Goal: Information Seeking & Learning: Learn about a topic

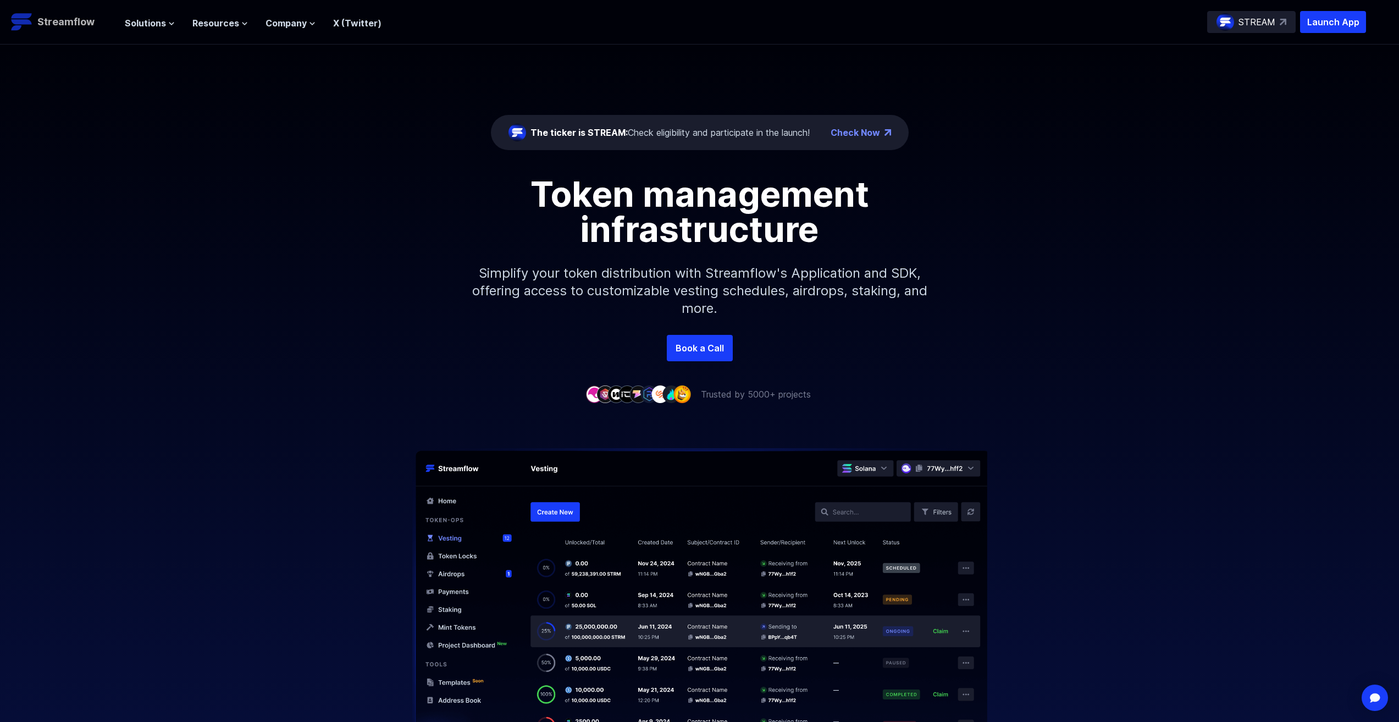
click at [49, 25] on p "Streamflow" at bounding box center [65, 21] width 57 height 15
click at [171, 26] on icon at bounding box center [171, 23] width 7 height 7
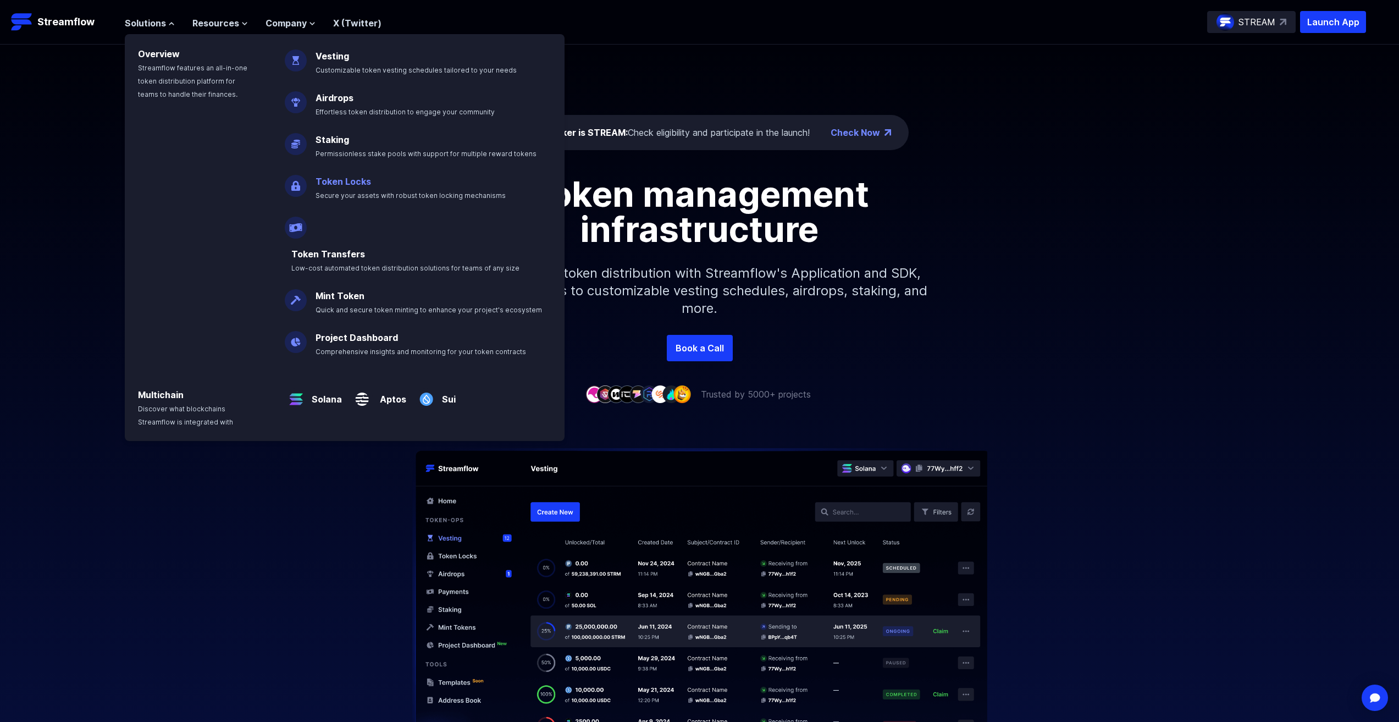
click at [364, 183] on link "Token Locks" at bounding box center [343, 181] width 56 height 11
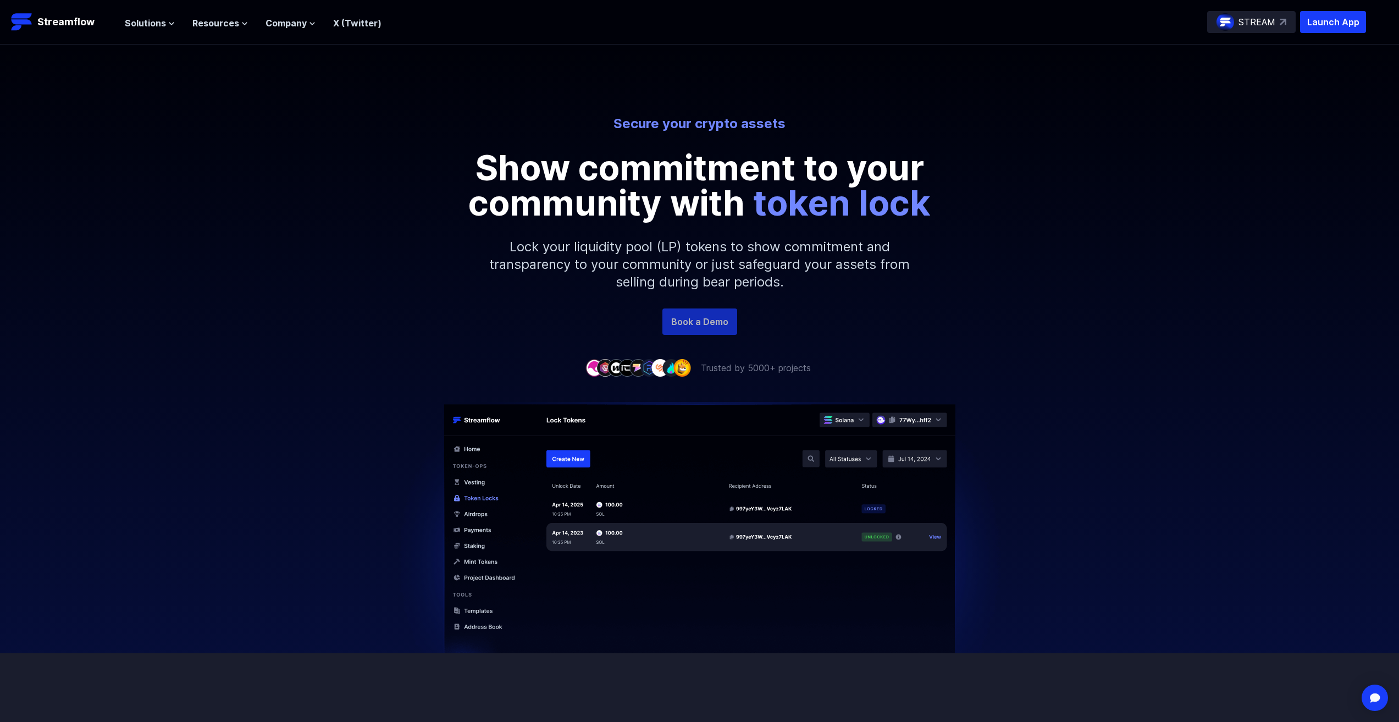
click at [699, 322] on link "Book a Demo" at bounding box center [699, 321] width 75 height 26
click at [1267, 18] on p "STREAM" at bounding box center [1256, 21] width 37 height 13
click at [206, 20] on span "Resources" at bounding box center [215, 22] width 47 height 13
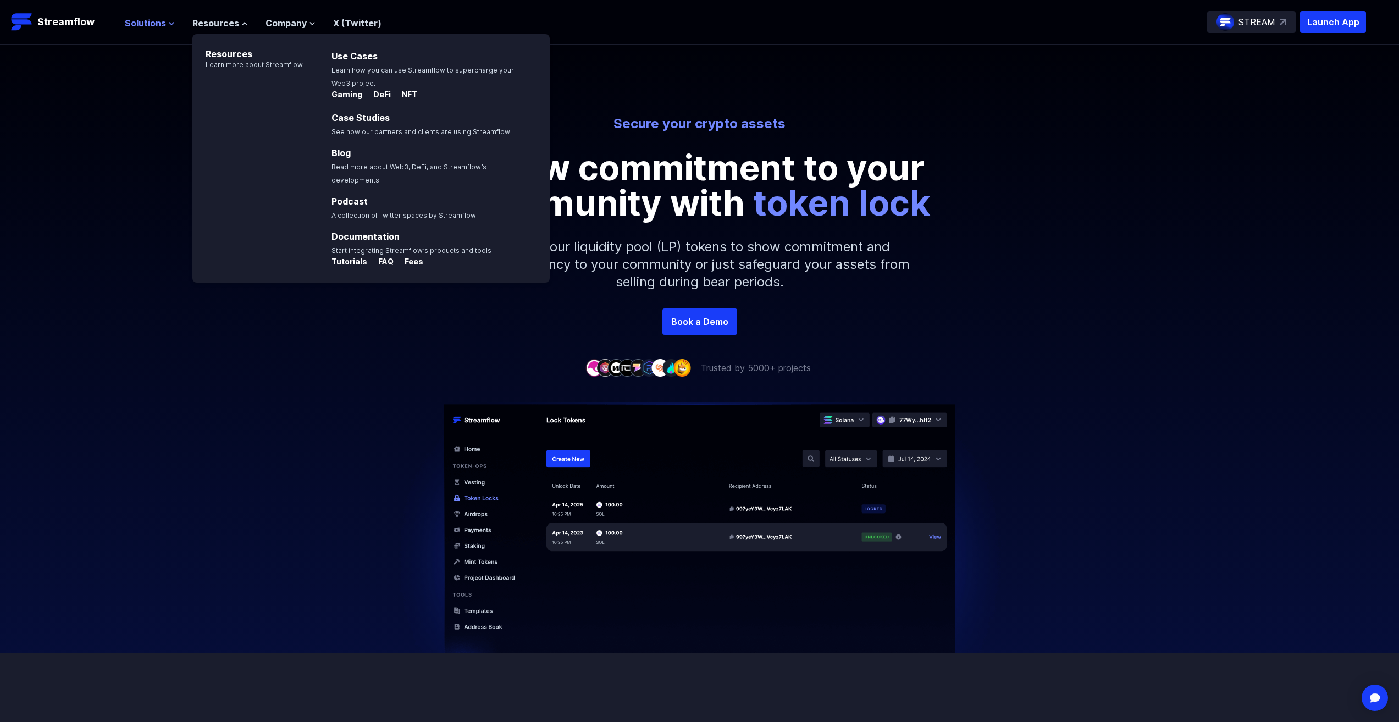
click at [162, 25] on span "Solutions" at bounding box center [145, 22] width 41 height 13
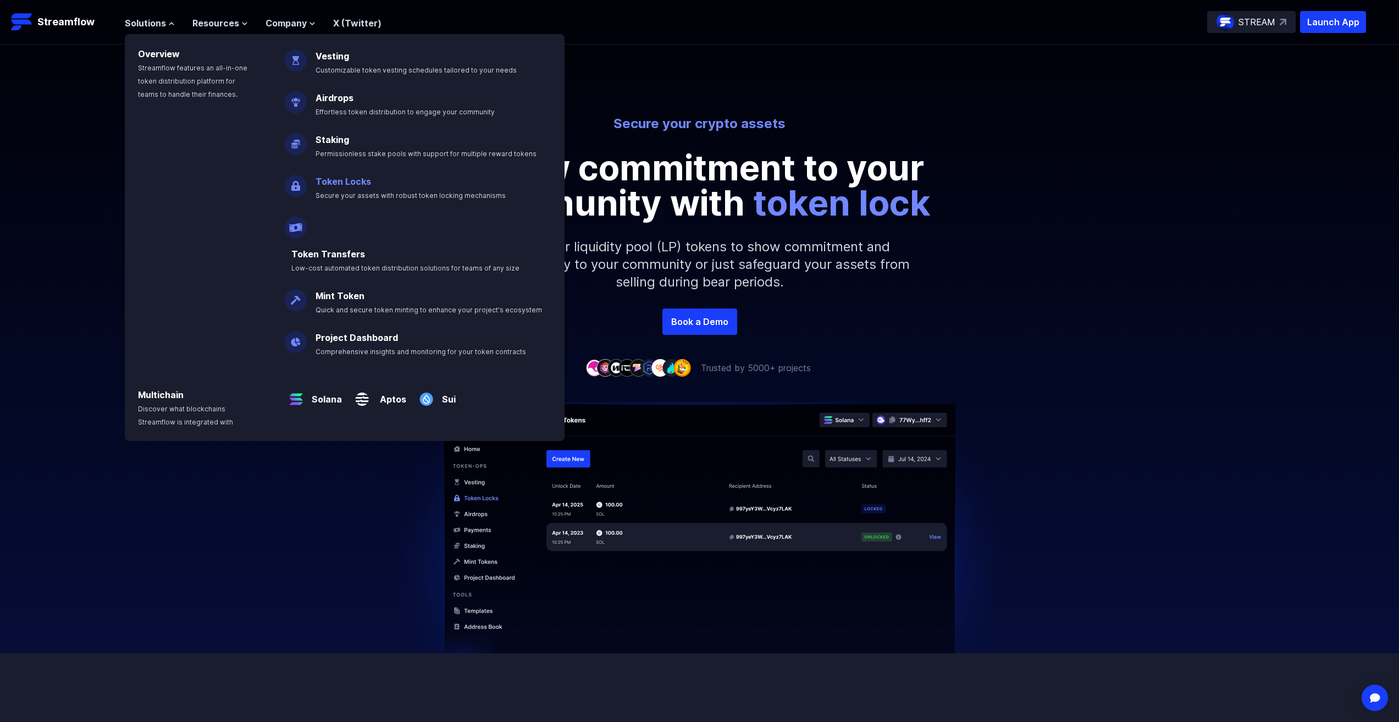
click at [340, 190] on p "Token Locks Secure your assets with robust token locking mechanisms" at bounding box center [418, 183] width 219 height 35
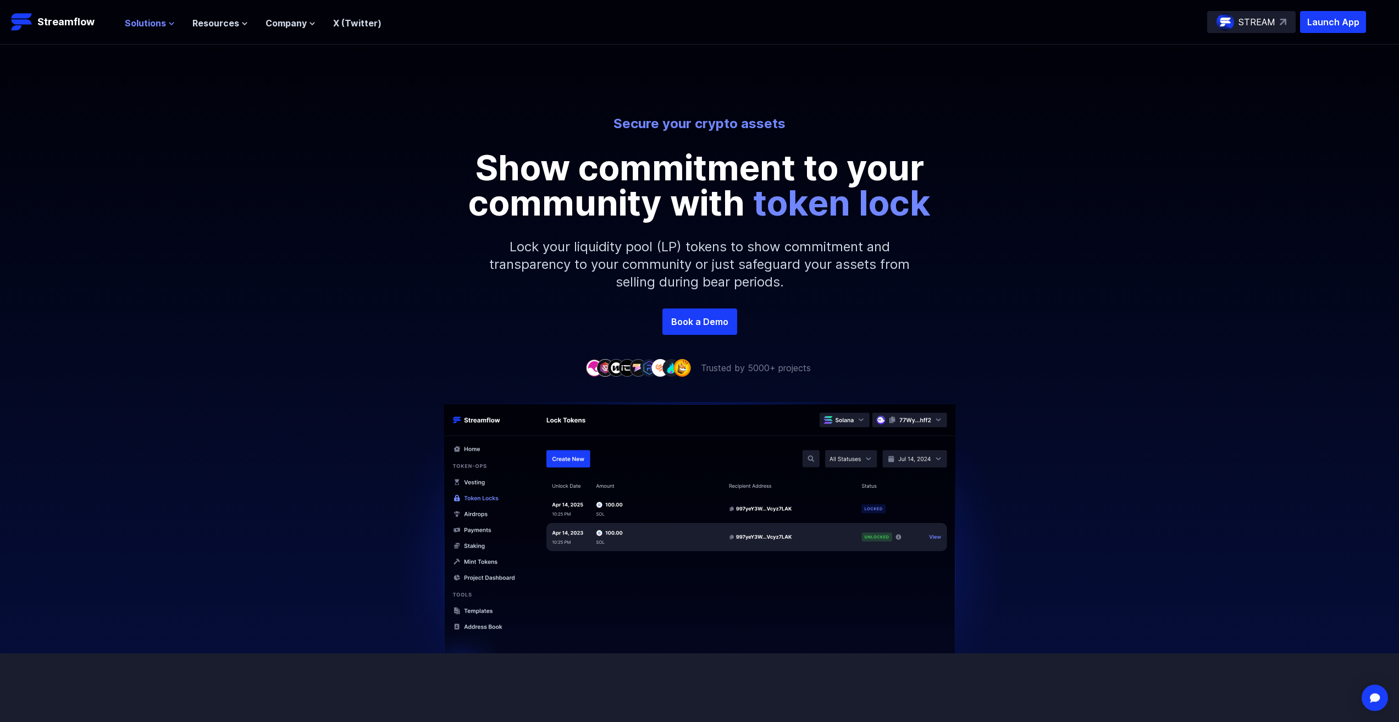
click at [135, 20] on span "Solutions" at bounding box center [145, 22] width 41 height 13
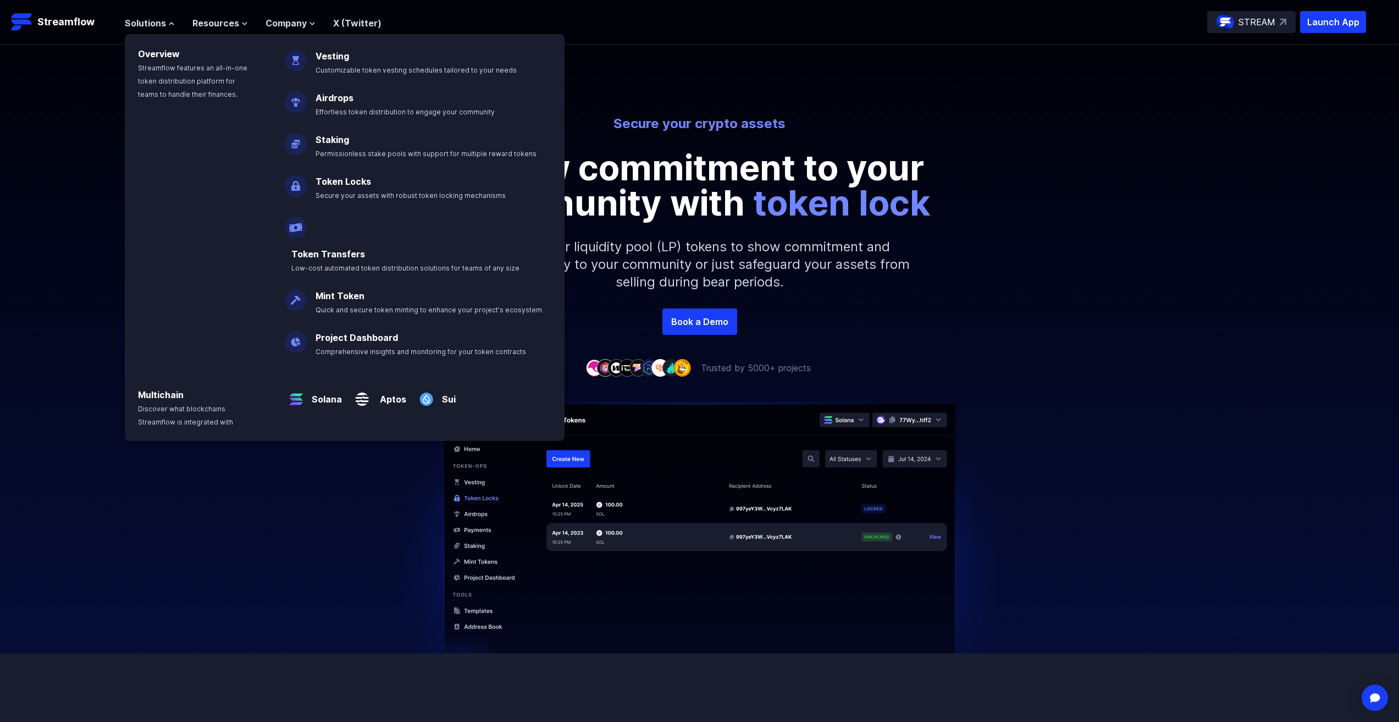
click at [350, 181] on link "Token Locks" at bounding box center [343, 181] width 56 height 11
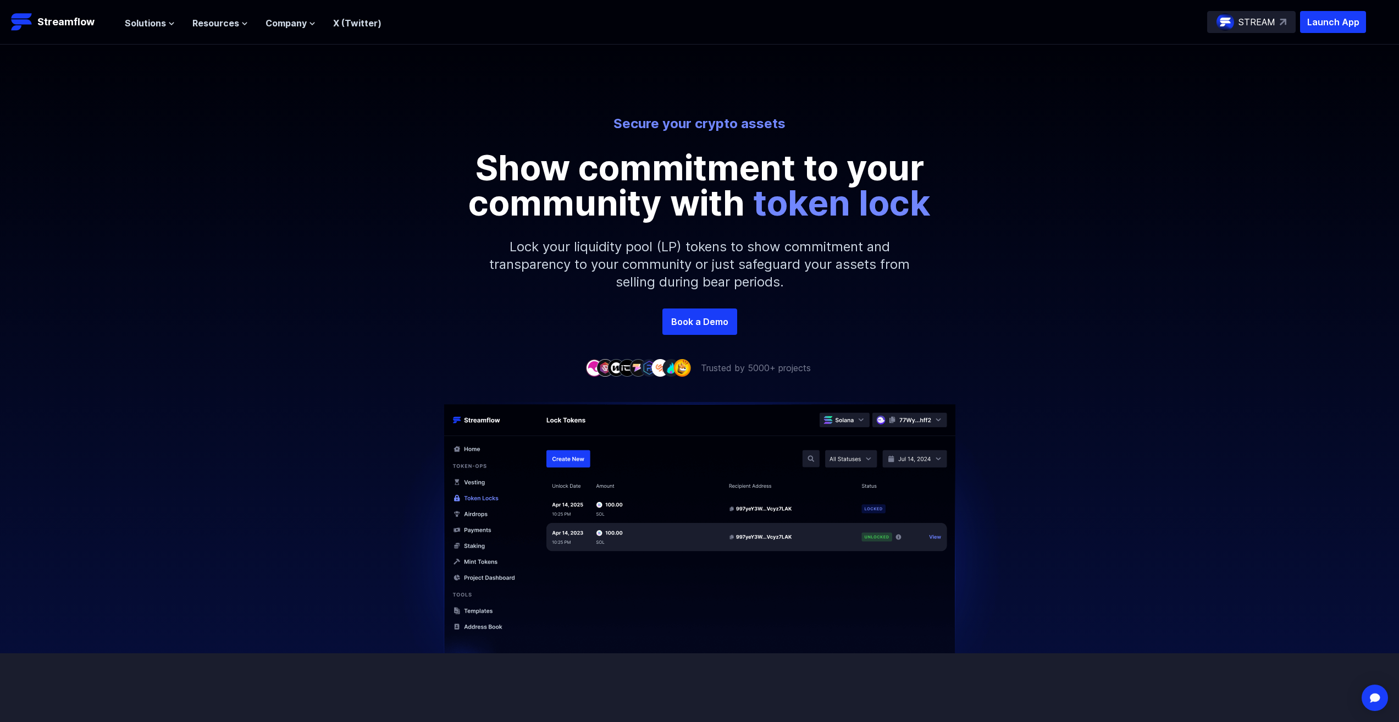
click at [562, 460] on img at bounding box center [699, 541] width 627 height 279
click at [708, 320] on link "Book a Demo" at bounding box center [699, 321] width 75 height 26
click at [168, 19] on button "Solutions" at bounding box center [150, 22] width 50 height 13
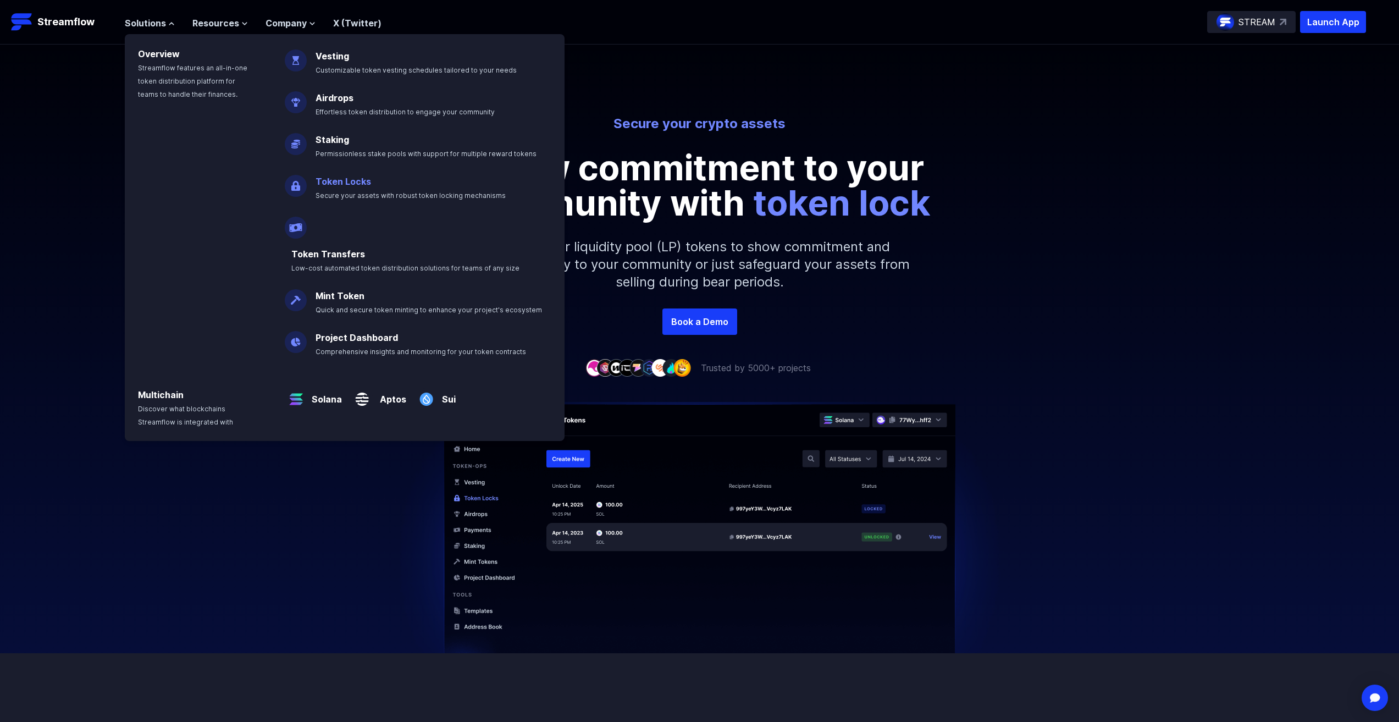
click at [355, 179] on link "Token Locks" at bounding box center [343, 181] width 56 height 11
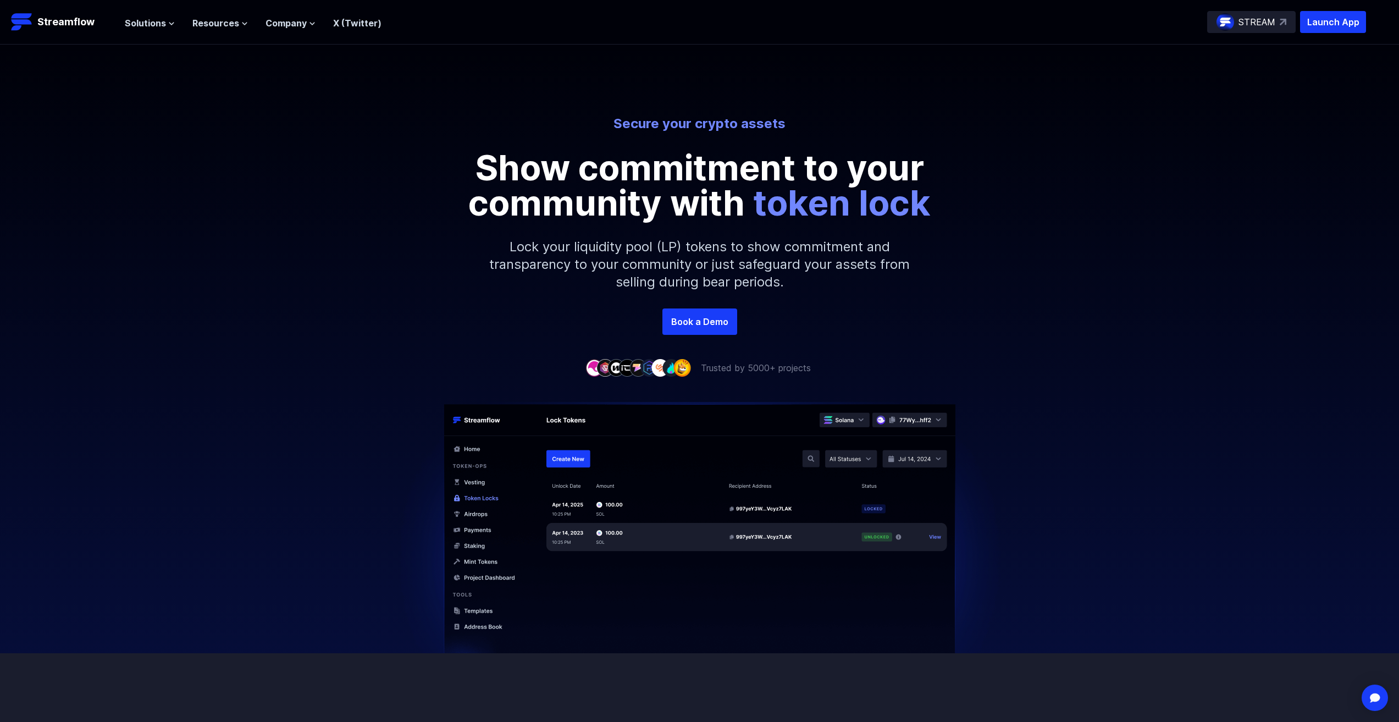
click at [700, 119] on p "Secure your crypto assets" at bounding box center [699, 124] width 609 height 18
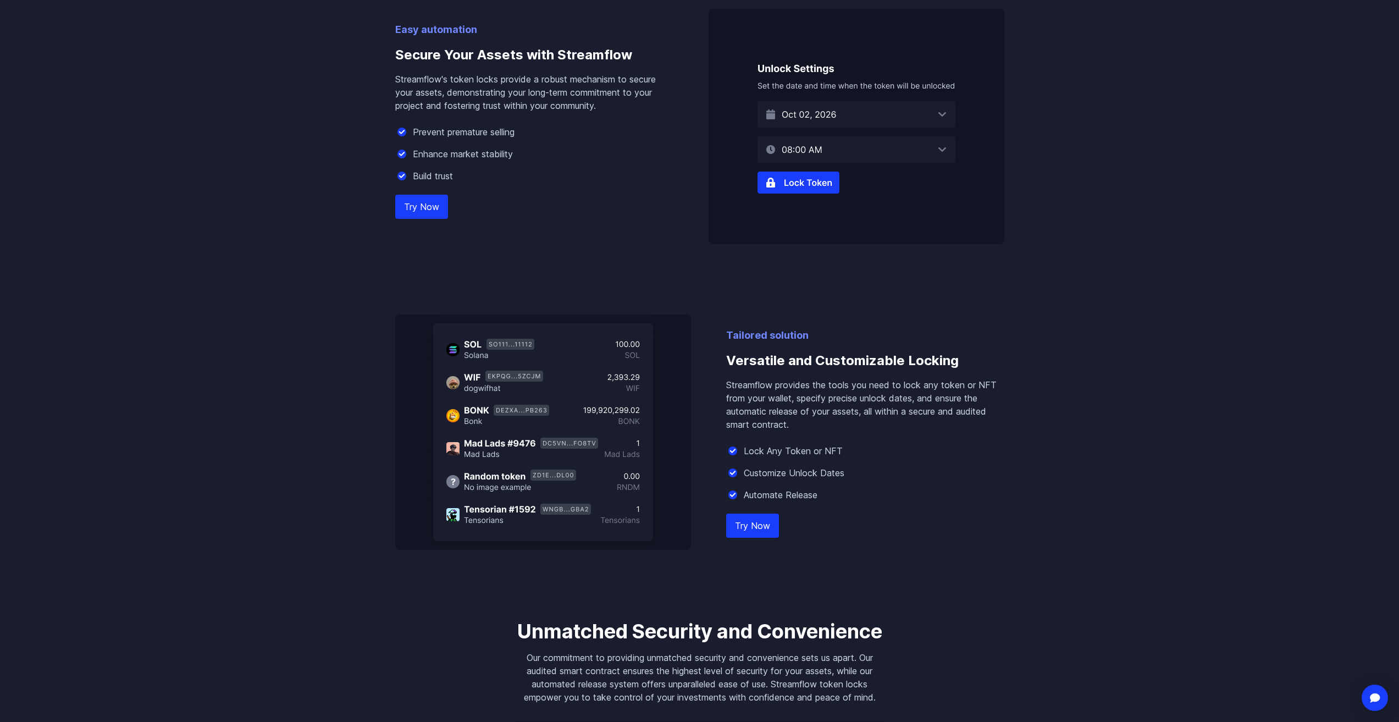
scroll to position [605, 0]
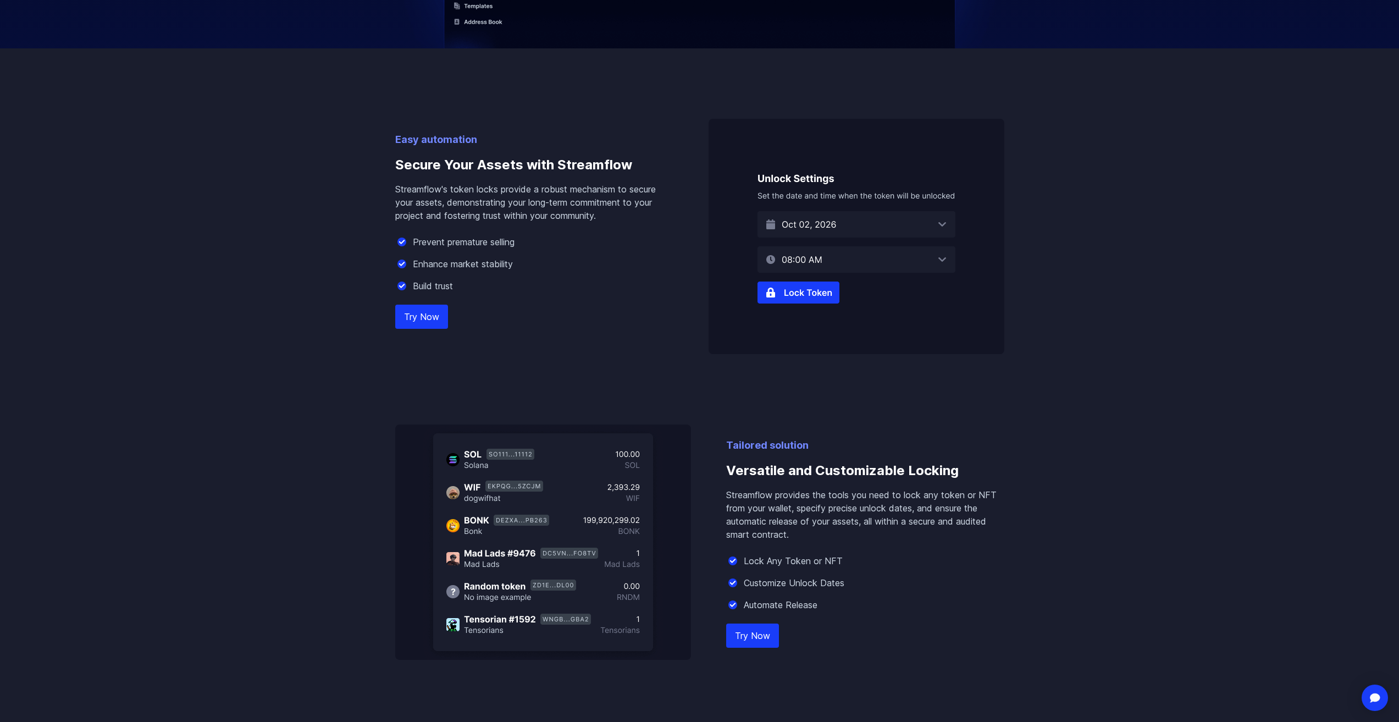
click at [803, 296] on img at bounding box center [856, 236] width 296 height 235
click at [804, 290] on img at bounding box center [856, 236] width 296 height 235
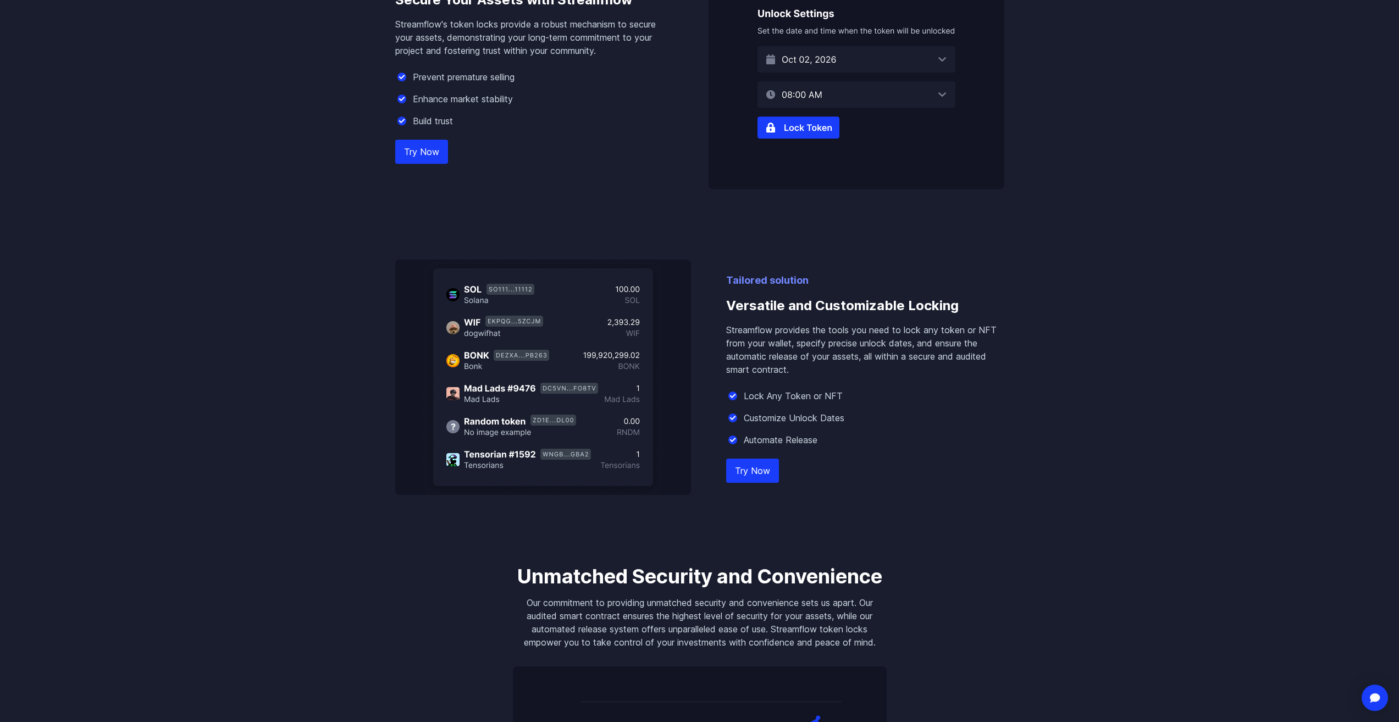
scroll to position [879, 0]
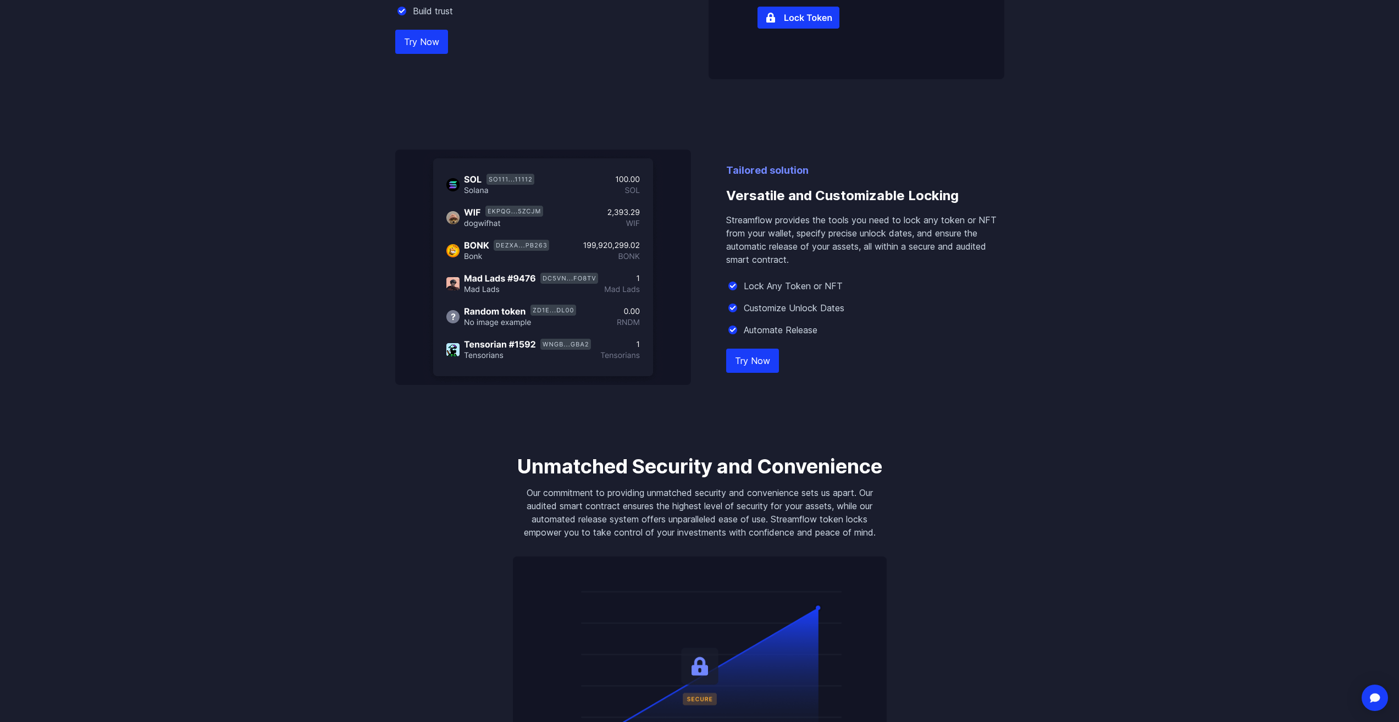
click at [764, 364] on link "Try Now" at bounding box center [752, 360] width 53 height 24
